Goal: Transaction & Acquisition: Download file/media

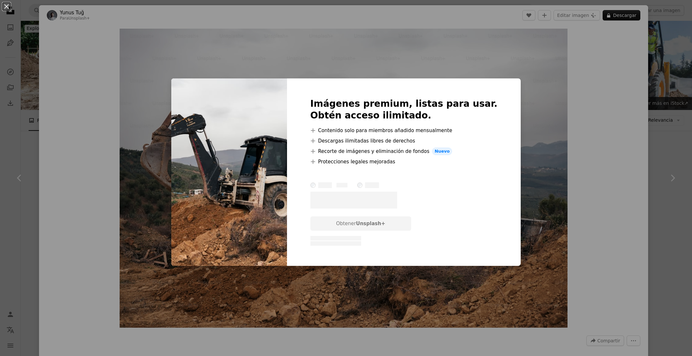
scroll to position [4137, 0]
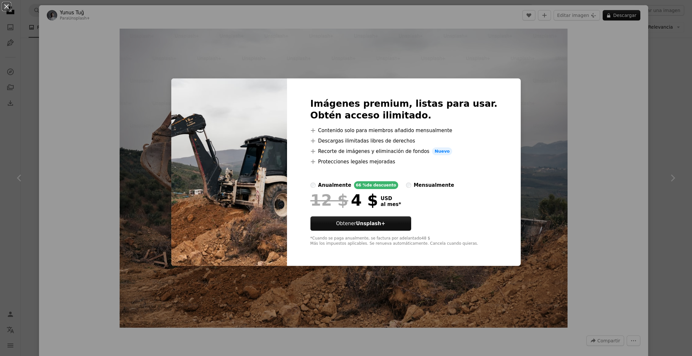
click at [575, 116] on div "An X shape Imágenes premium, listas para usar. Obtén acceso ilimitado. A plus s…" at bounding box center [346, 178] width 692 height 356
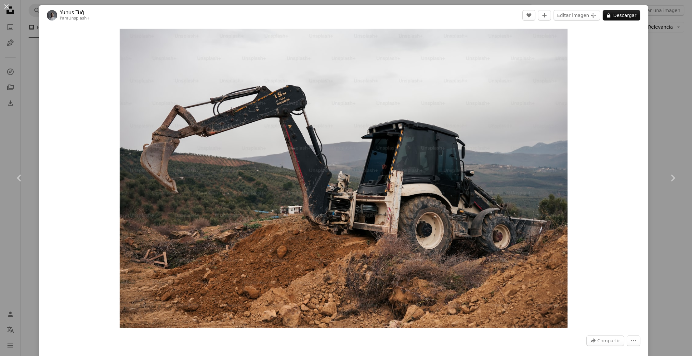
click at [670, 118] on div "An X shape Chevron left Chevron right Yunus Tuğ Para Unsplash+ A heart A plus s…" at bounding box center [346, 178] width 692 height 356
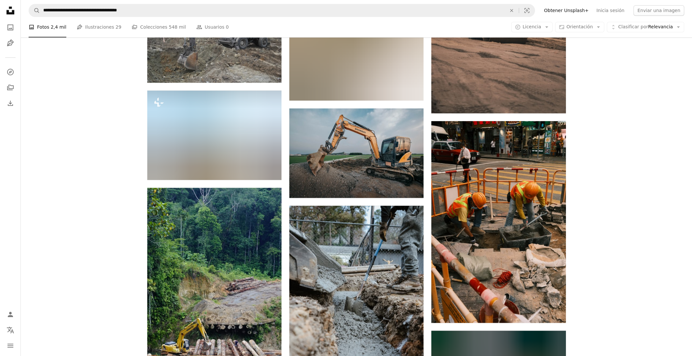
scroll to position [8149, 0]
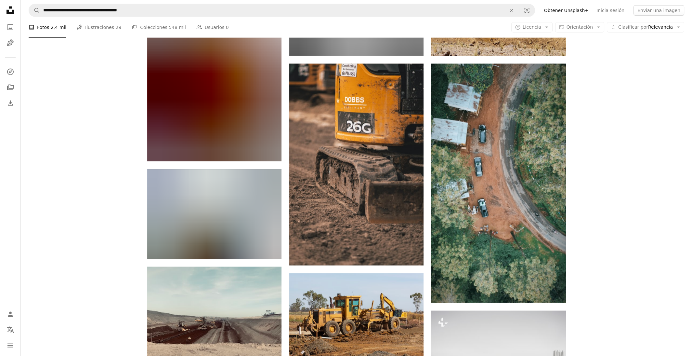
scroll to position [10158, 0]
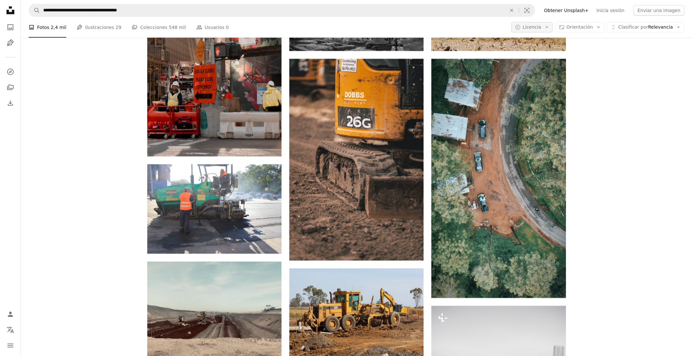
click at [550, 29] on icon "Arrow down" at bounding box center [547, 27] width 6 height 6
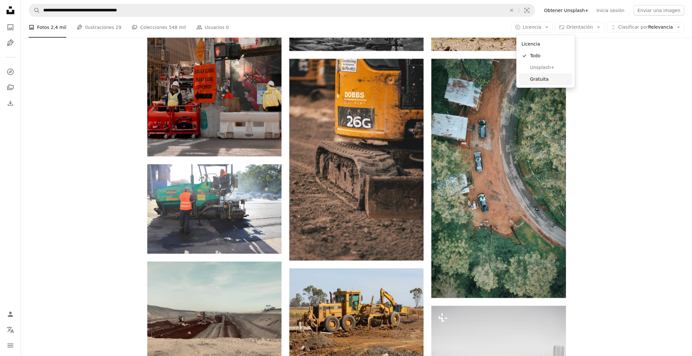
click at [540, 79] on span "Gratuita" at bounding box center [550, 79] width 40 height 7
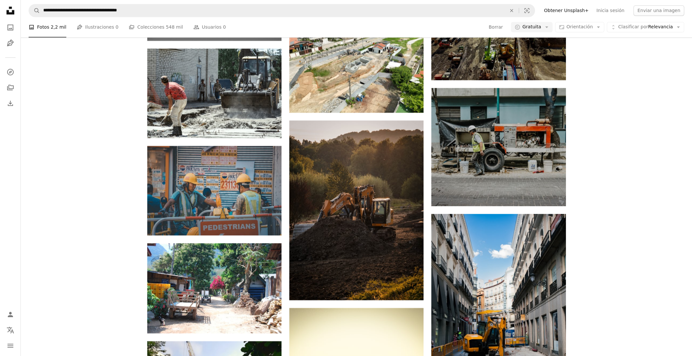
scroll to position [3000, 0]
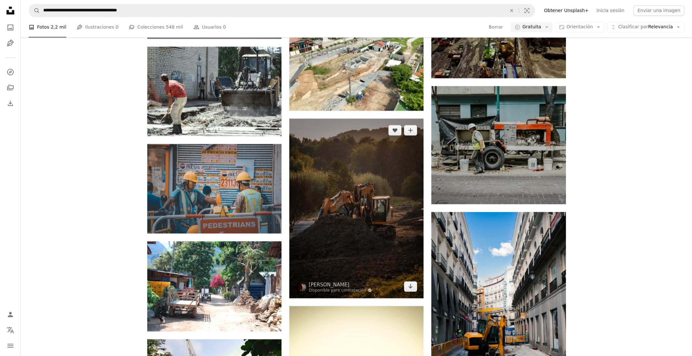
click at [393, 224] on img at bounding box center [356, 207] width 134 height 179
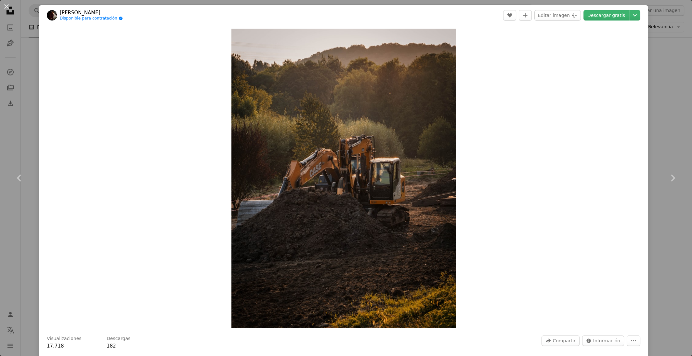
click at [665, 63] on div "An X shape Chevron left Chevron right [PERSON_NAME] Disponible para contratació…" at bounding box center [346, 178] width 692 height 356
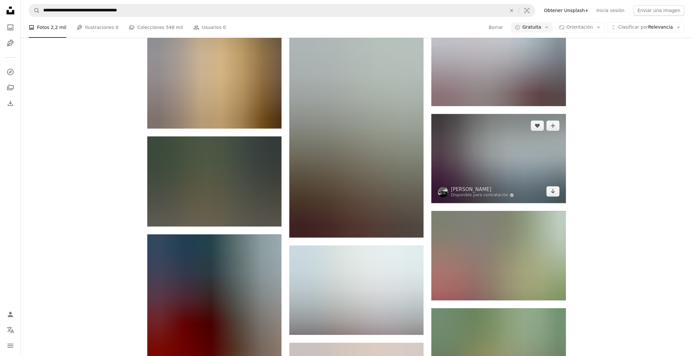
scroll to position [13837, 0]
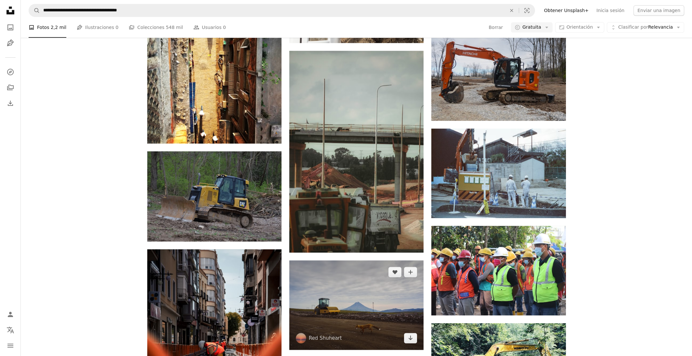
click at [374, 290] on img at bounding box center [356, 304] width 134 height 89
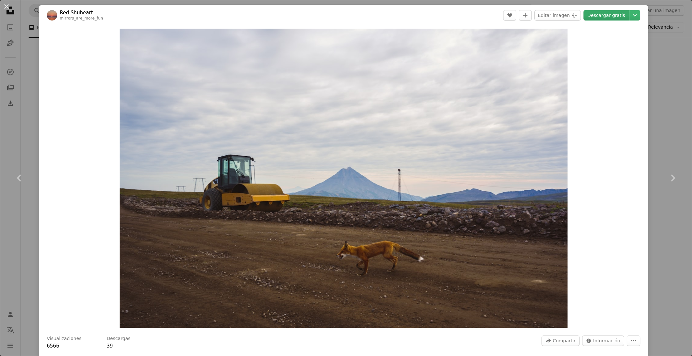
click at [620, 13] on link "Descargar gratis" at bounding box center [607, 15] width 46 height 10
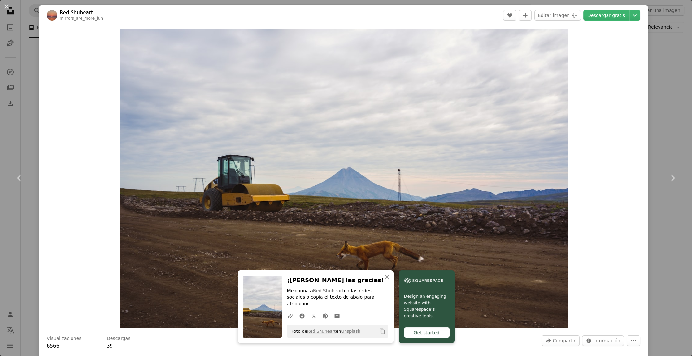
click at [679, 66] on div "An X shape Chevron left Chevron right An X shape Cerrar ¡[PERSON_NAME] las grac…" at bounding box center [346, 178] width 692 height 356
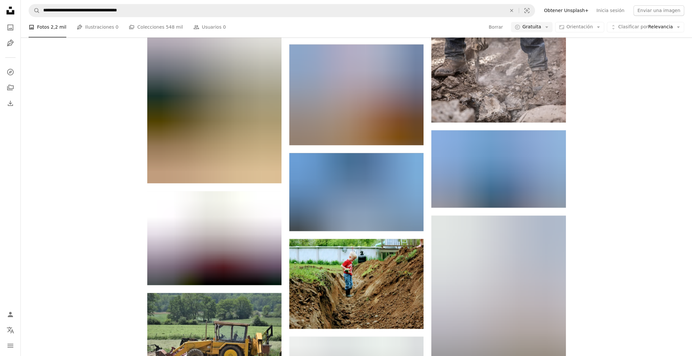
scroll to position [21495, 0]
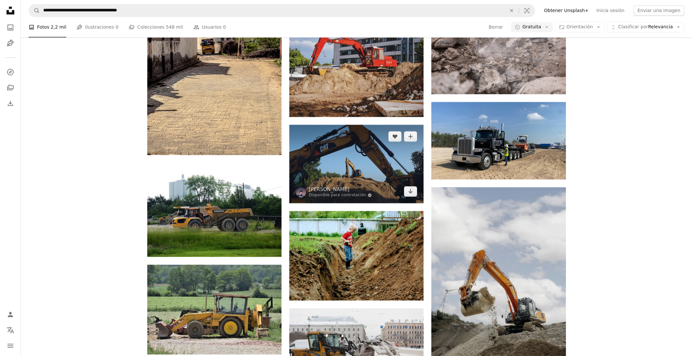
click at [377, 160] on img at bounding box center [356, 164] width 134 height 78
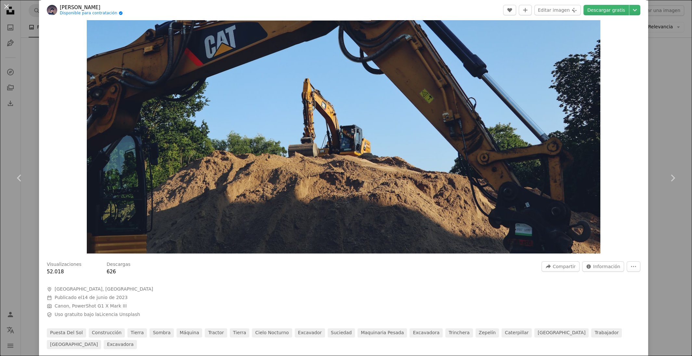
scroll to position [75, 0]
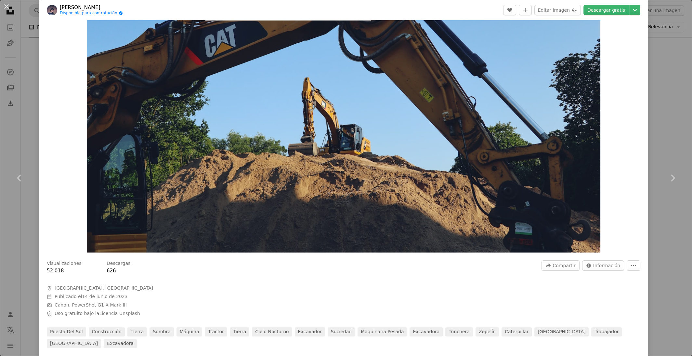
click at [674, 53] on div "An X shape Chevron left Chevron right Anatol Rurac Disponible para contratación…" at bounding box center [346, 178] width 692 height 356
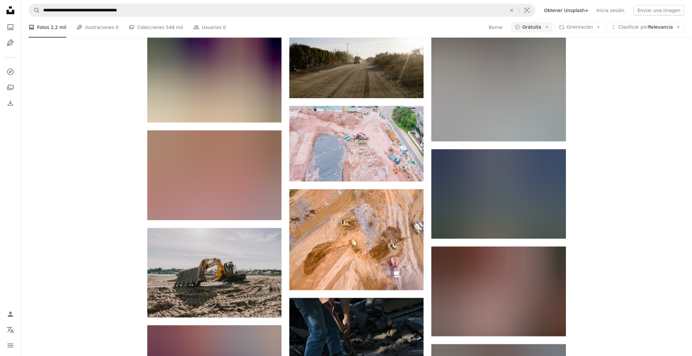
scroll to position [34784, 0]
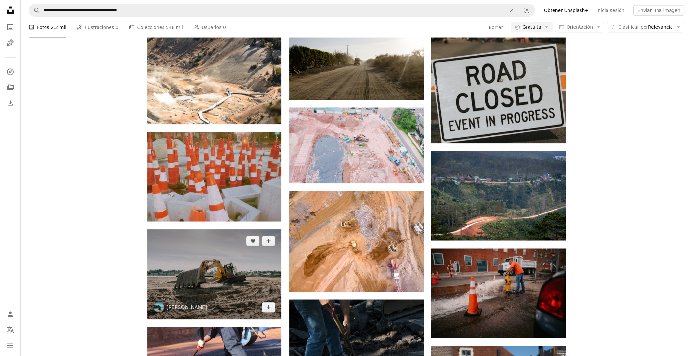
click at [244, 256] on img at bounding box center [214, 273] width 134 height 89
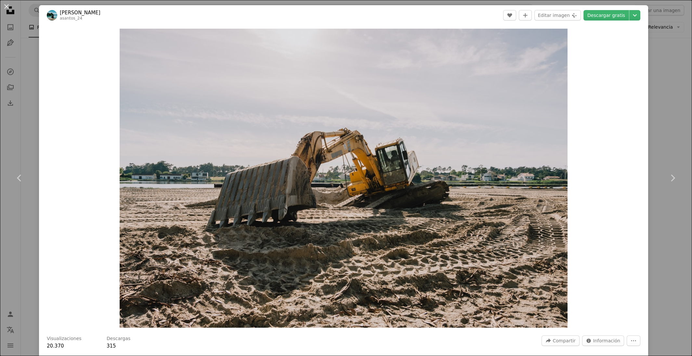
click at [670, 83] on div "An X shape Chevron left Chevron right [PERSON_NAME] asantos_24 A heart A plus s…" at bounding box center [346, 178] width 692 height 356
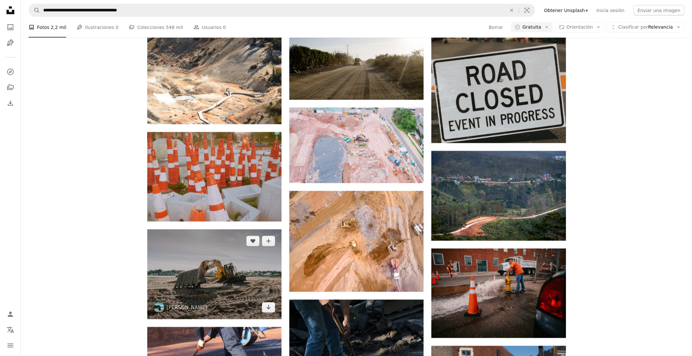
click at [221, 245] on img at bounding box center [214, 273] width 134 height 89
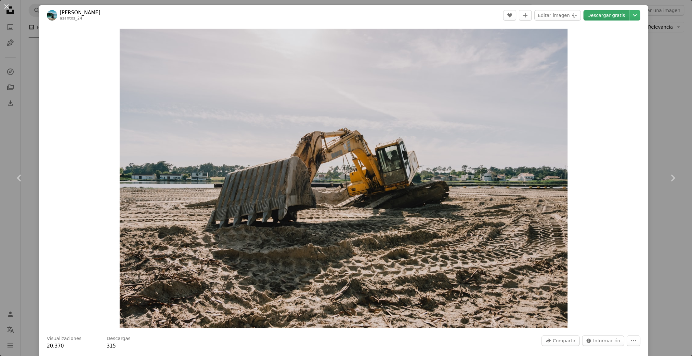
click at [609, 17] on link "Descargar gratis" at bounding box center [607, 15] width 46 height 10
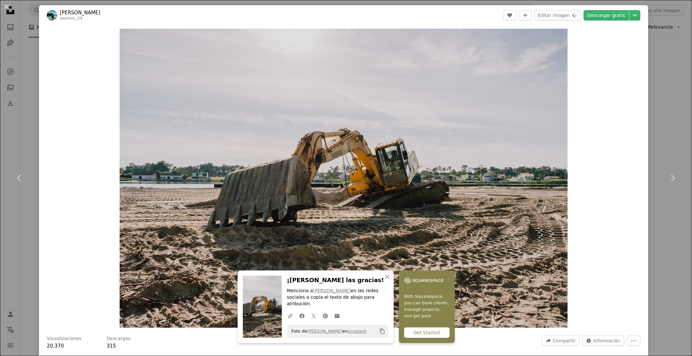
drag, startPoint x: 673, startPoint y: 85, endPoint x: 643, endPoint y: 49, distance: 46.7
click at [673, 85] on div "An X shape Chevron left Chevron right An X shape Cerrar ¡[PERSON_NAME] las grac…" at bounding box center [346, 178] width 692 height 356
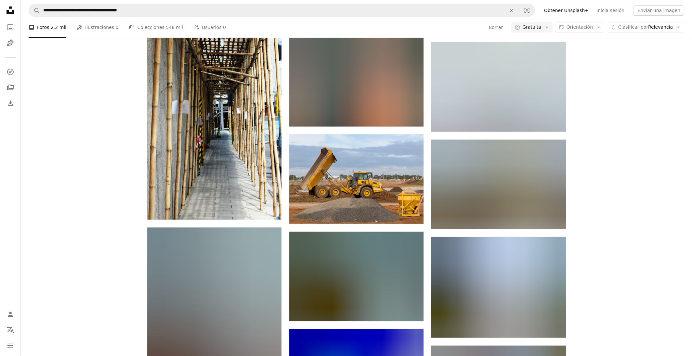
scroll to position [36841, 0]
